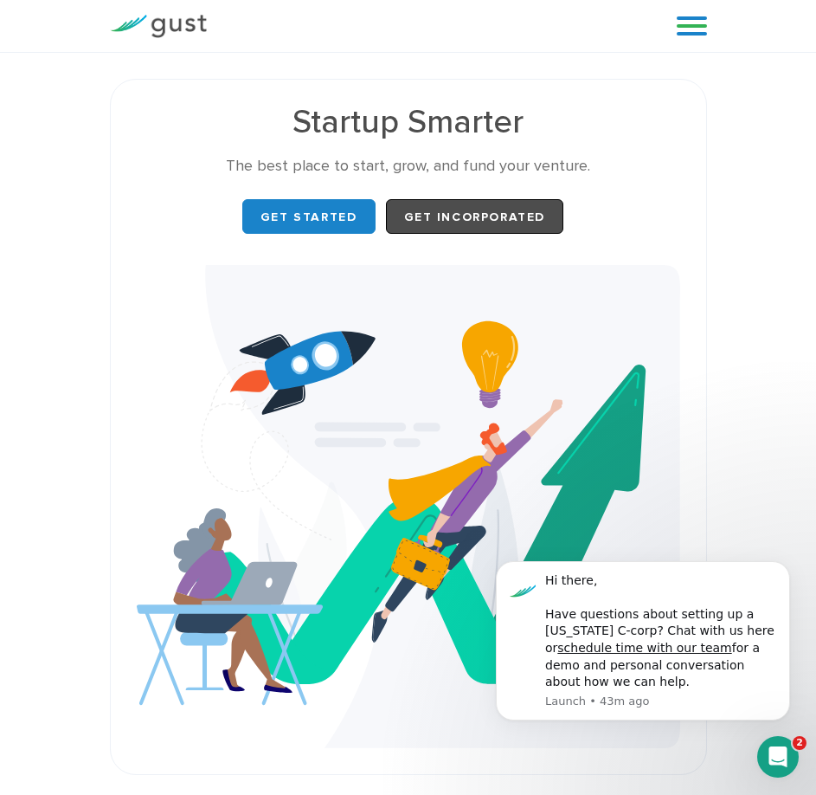
click at [452, 200] on link "Get Incorporated" at bounding box center [475, 216] width 178 height 35
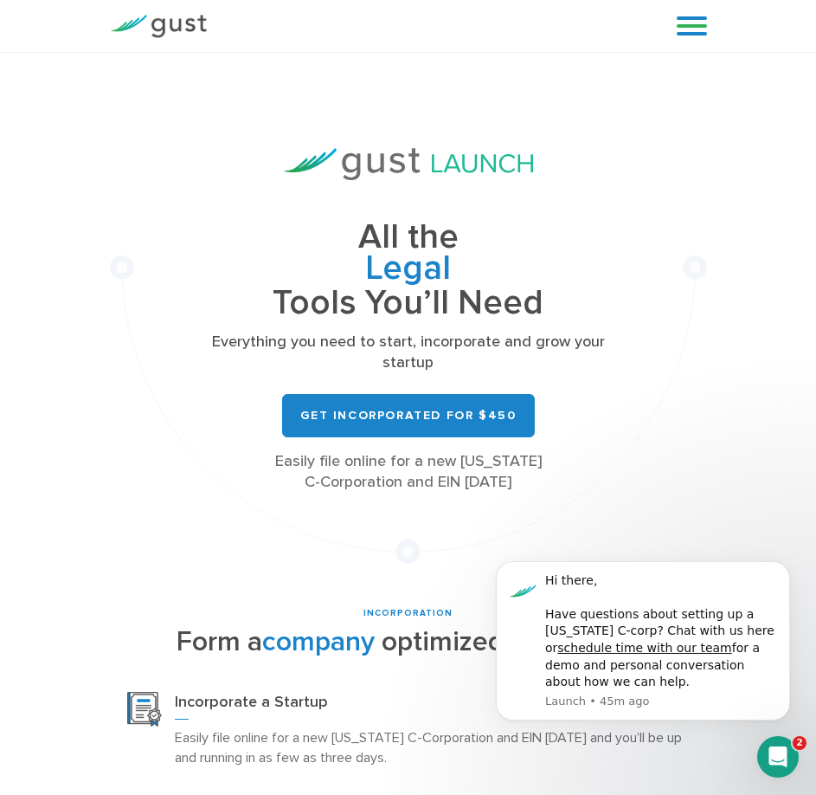
click at [698, 27] on link at bounding box center [692, 26] width 30 height 26
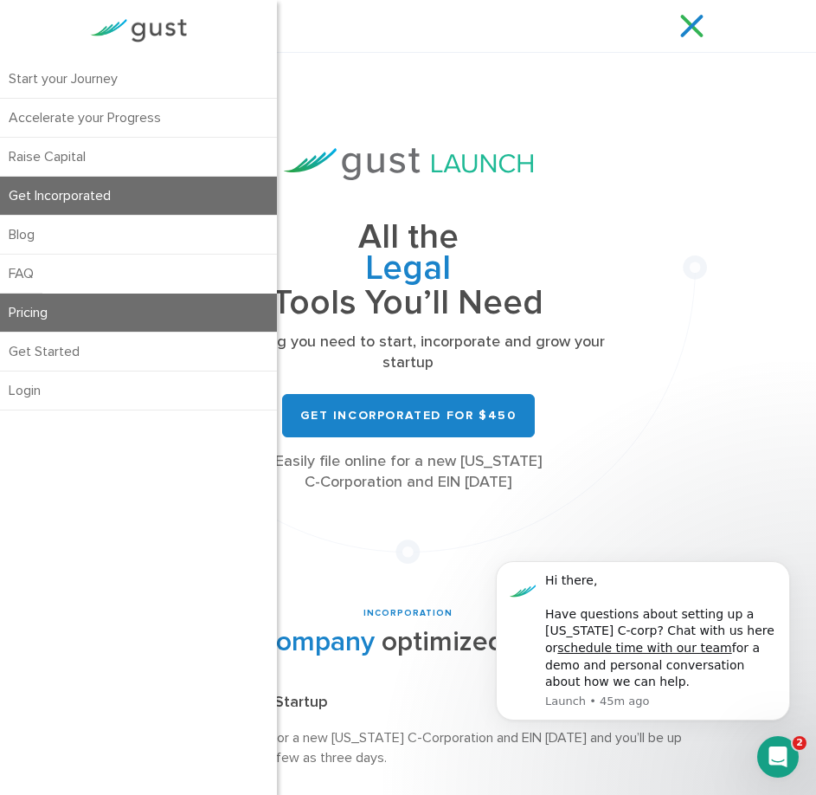
click at [19, 307] on link "Pricing" at bounding box center [138, 312] width 277 height 38
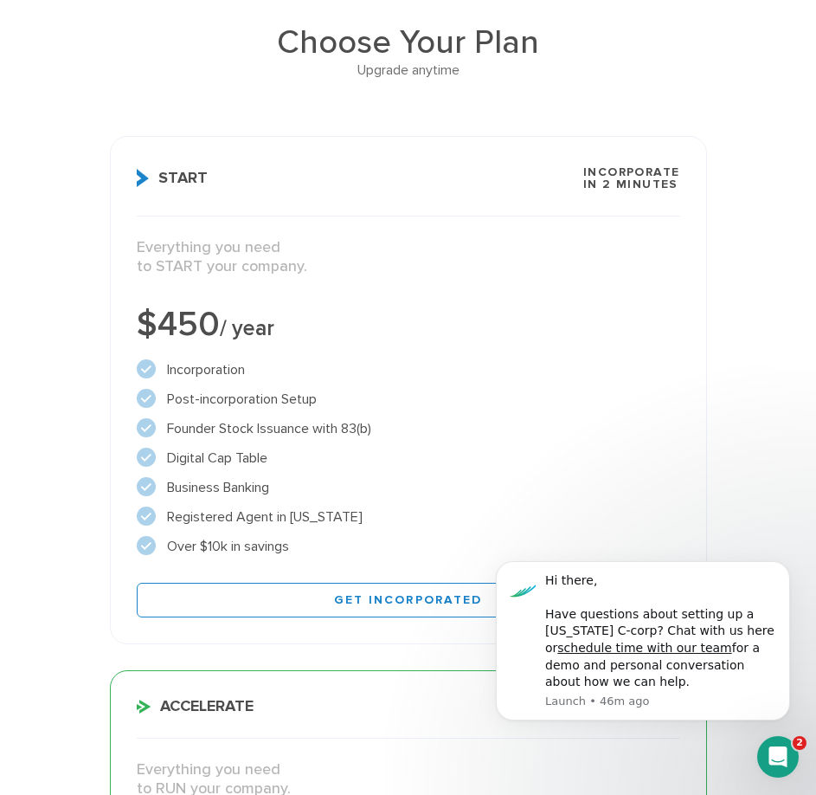
scroll to position [34, 0]
